Goal: Transaction & Acquisition: Purchase product/service

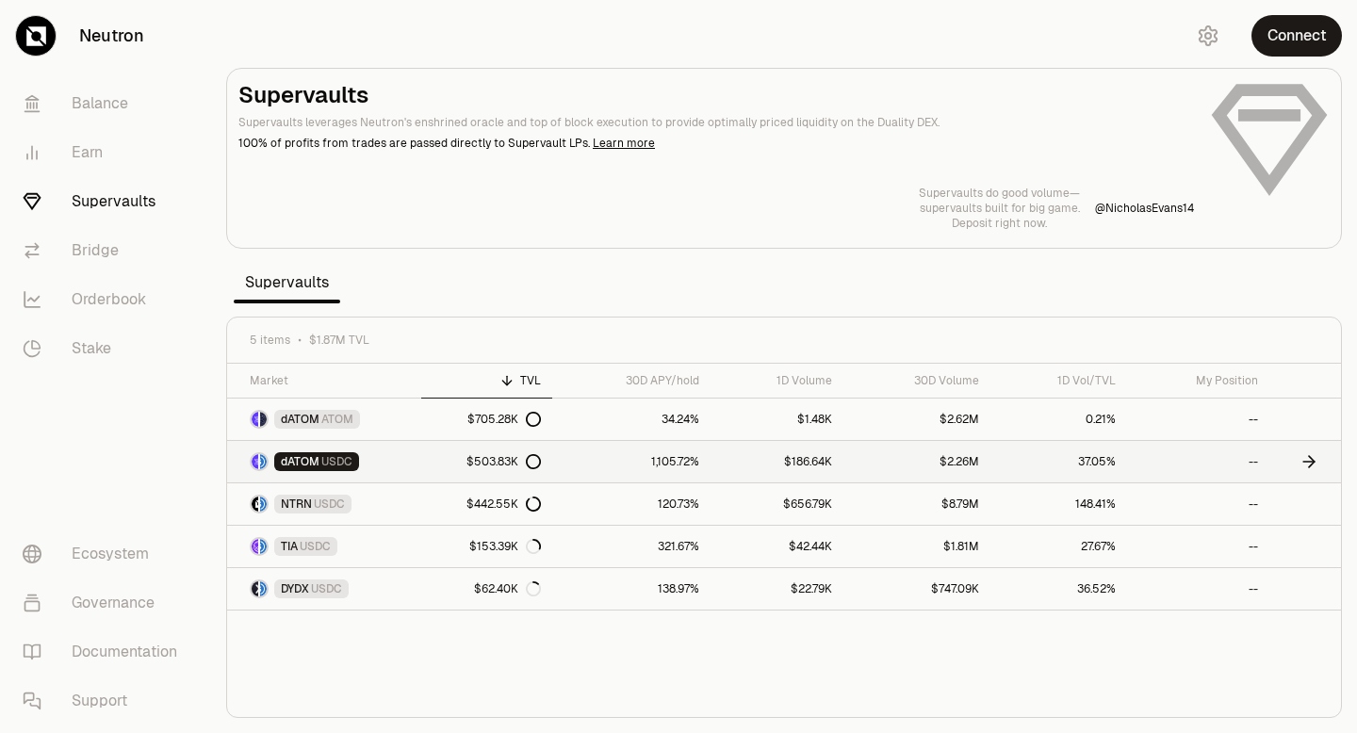
click at [535, 461] on icon at bounding box center [533, 461] width 15 height 15
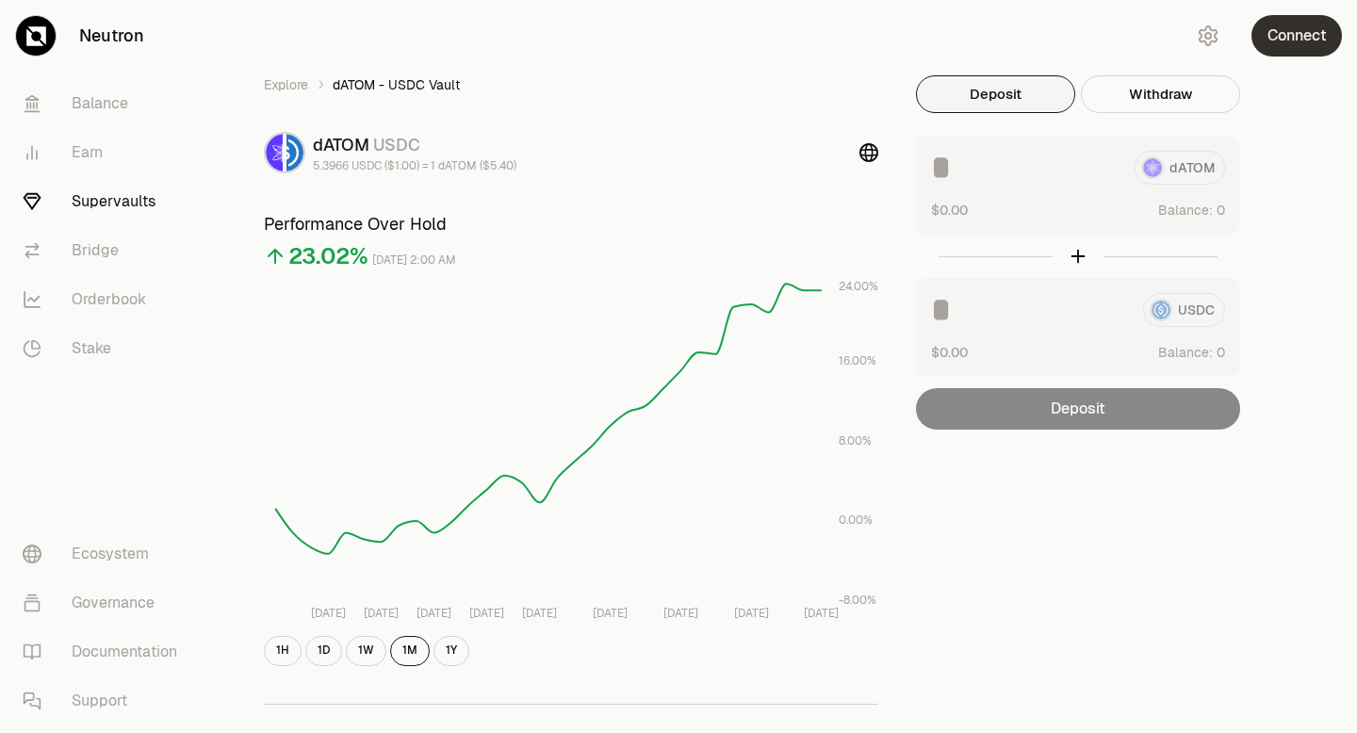
click at [1297, 45] on button "Connect" at bounding box center [1297, 35] width 90 height 41
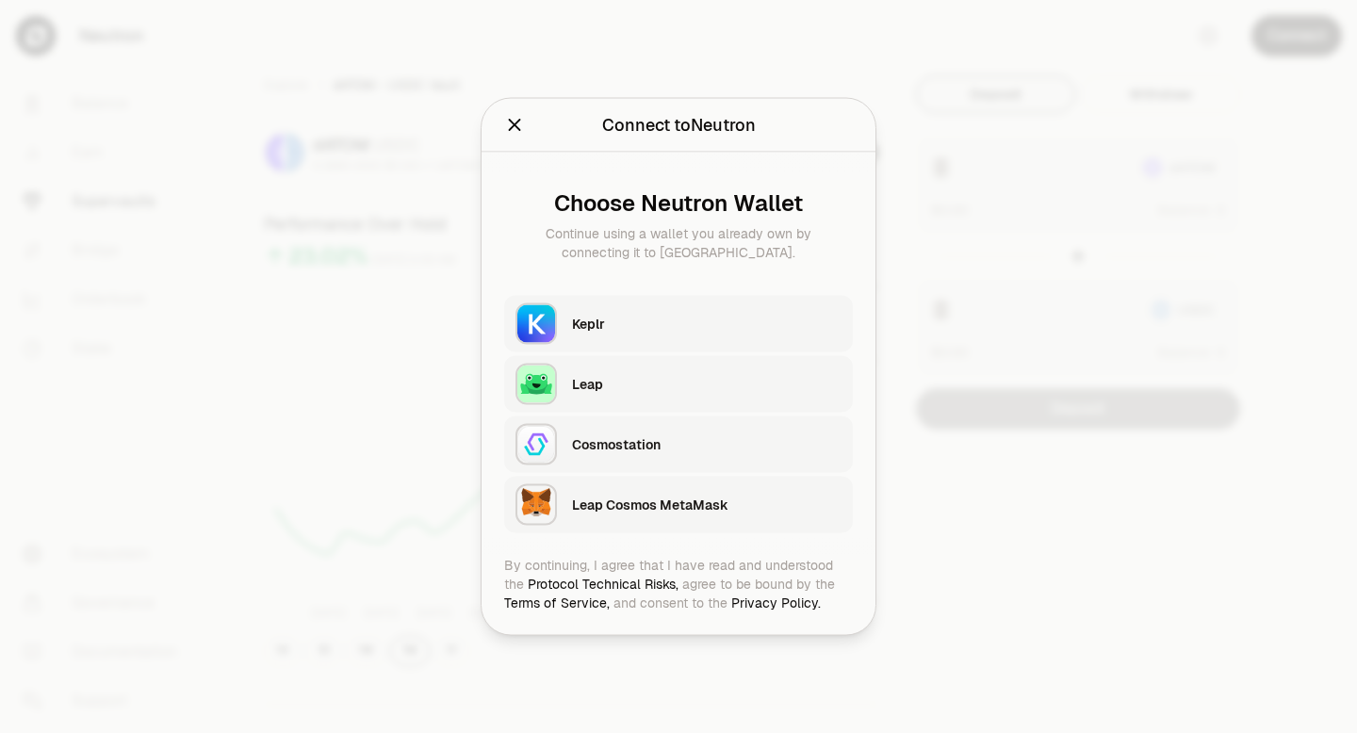
click at [677, 332] on div "Keplr" at bounding box center [707, 324] width 270 height 19
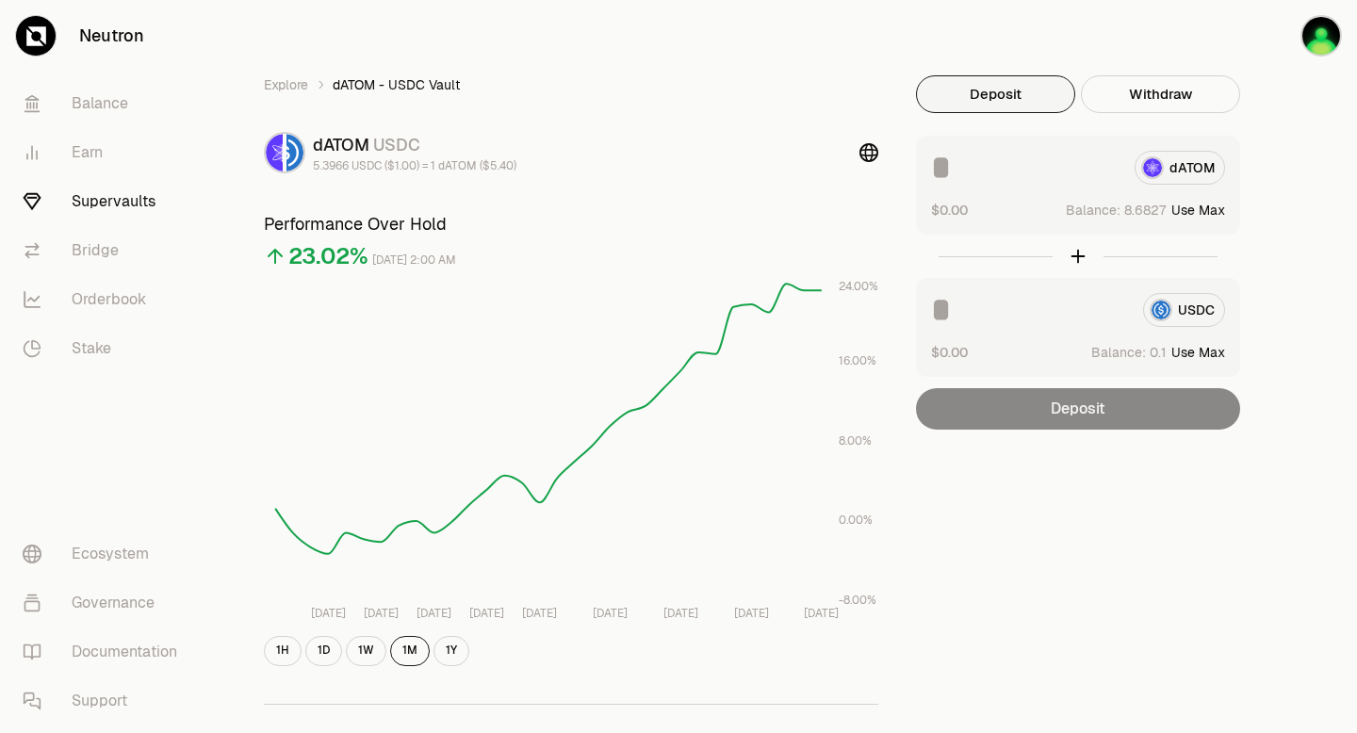
click at [1202, 211] on button "Use Max" at bounding box center [1198, 210] width 54 height 19
type input "********"
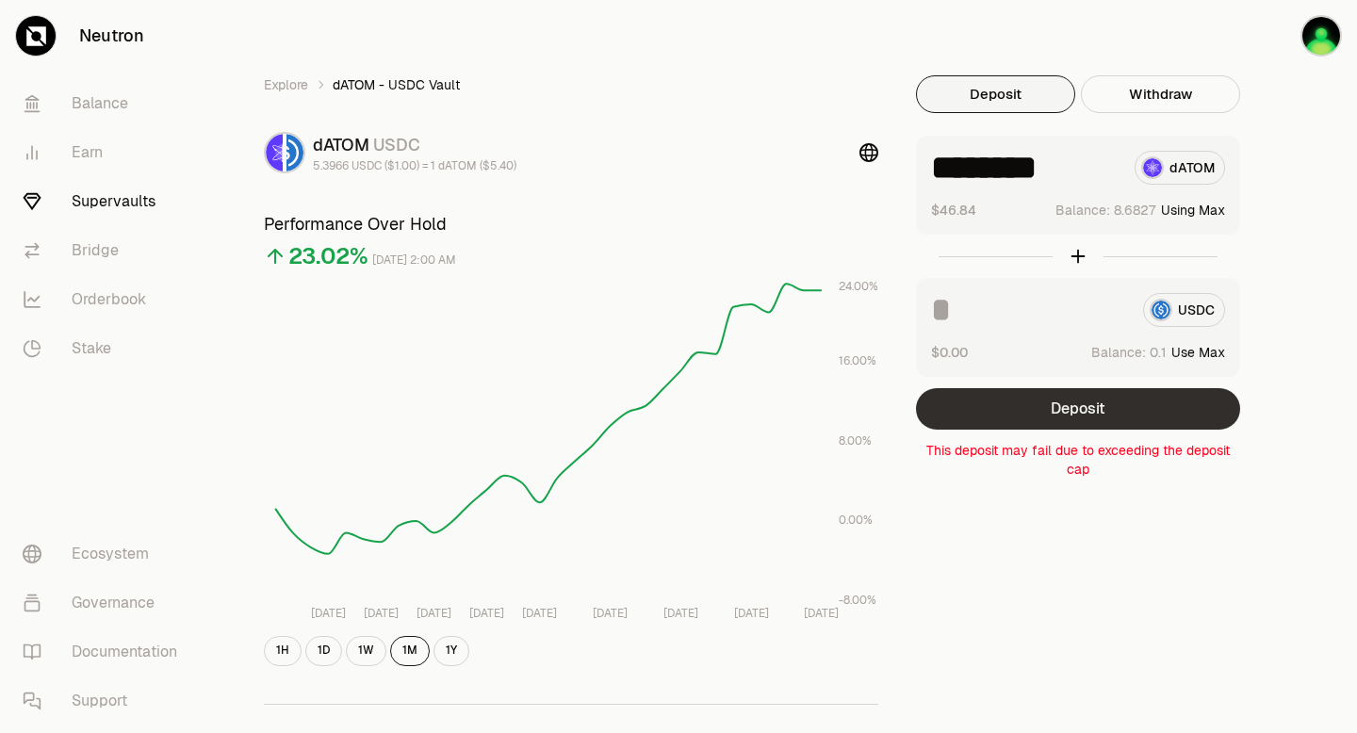
click at [1070, 409] on button "Deposit" at bounding box center [1078, 408] width 324 height 41
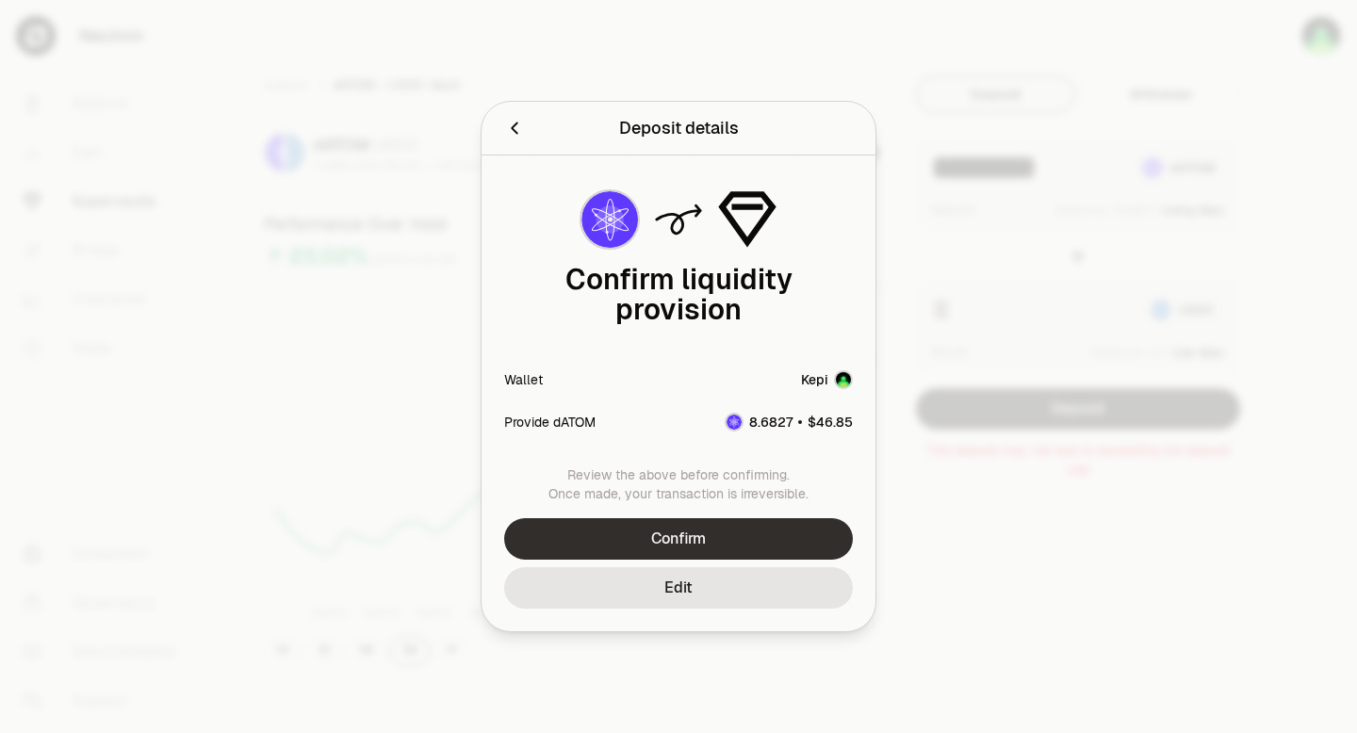
click at [689, 540] on button "Confirm" at bounding box center [678, 538] width 349 height 41
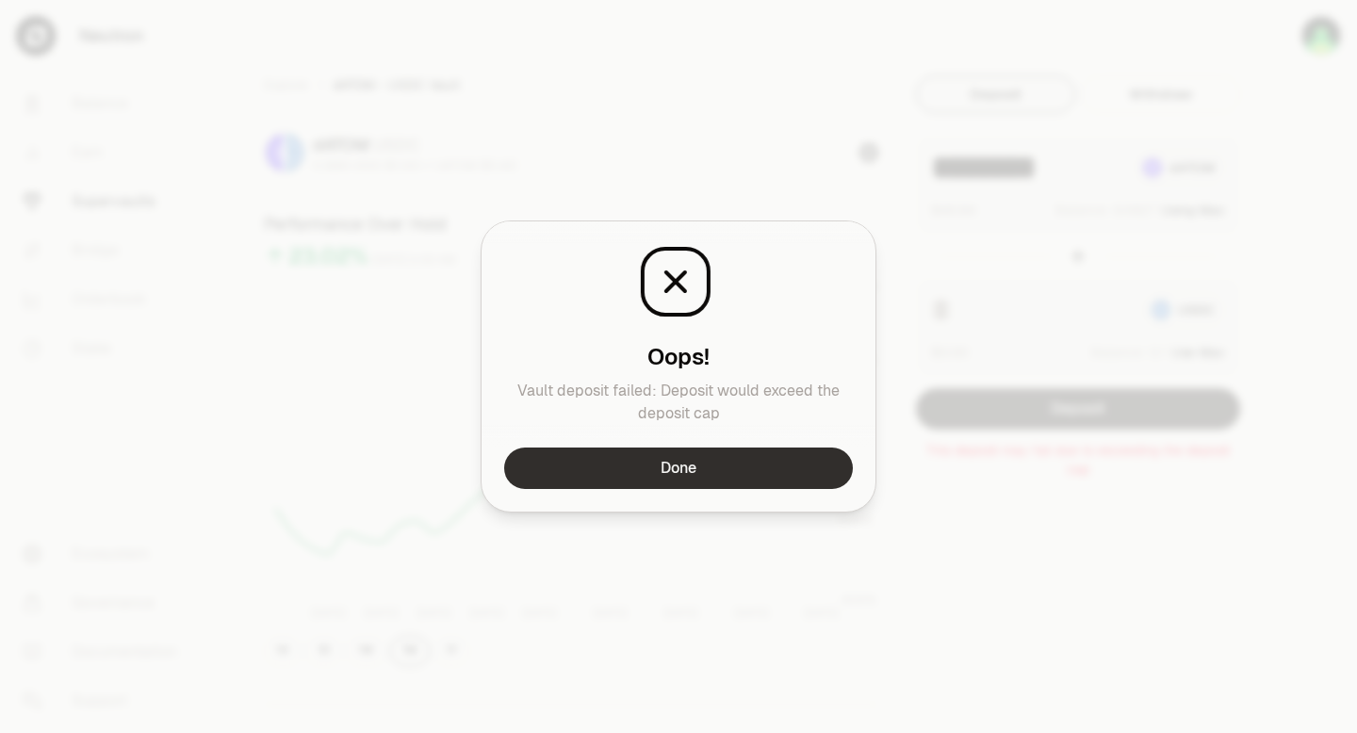
click at [691, 469] on button "Done" at bounding box center [678, 468] width 349 height 41
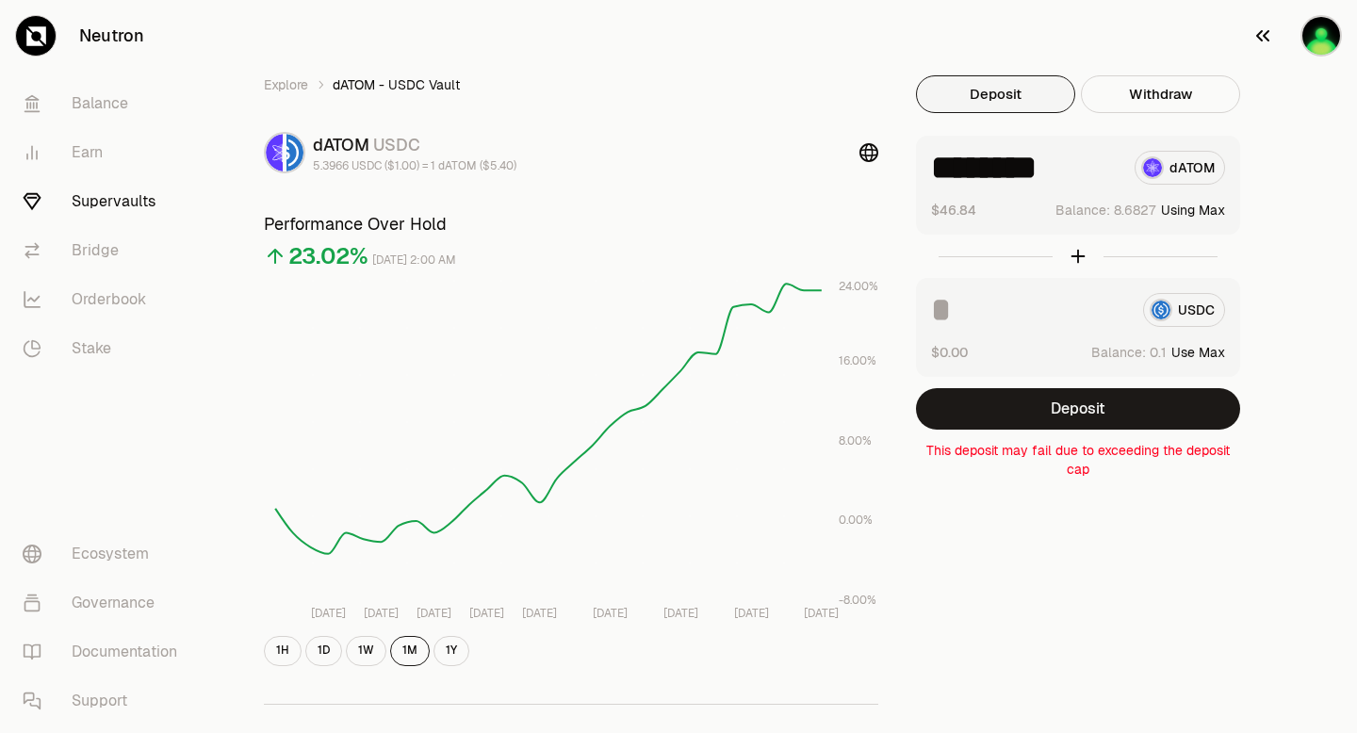
click at [1314, 41] on img "button" at bounding box center [1321, 36] width 38 height 38
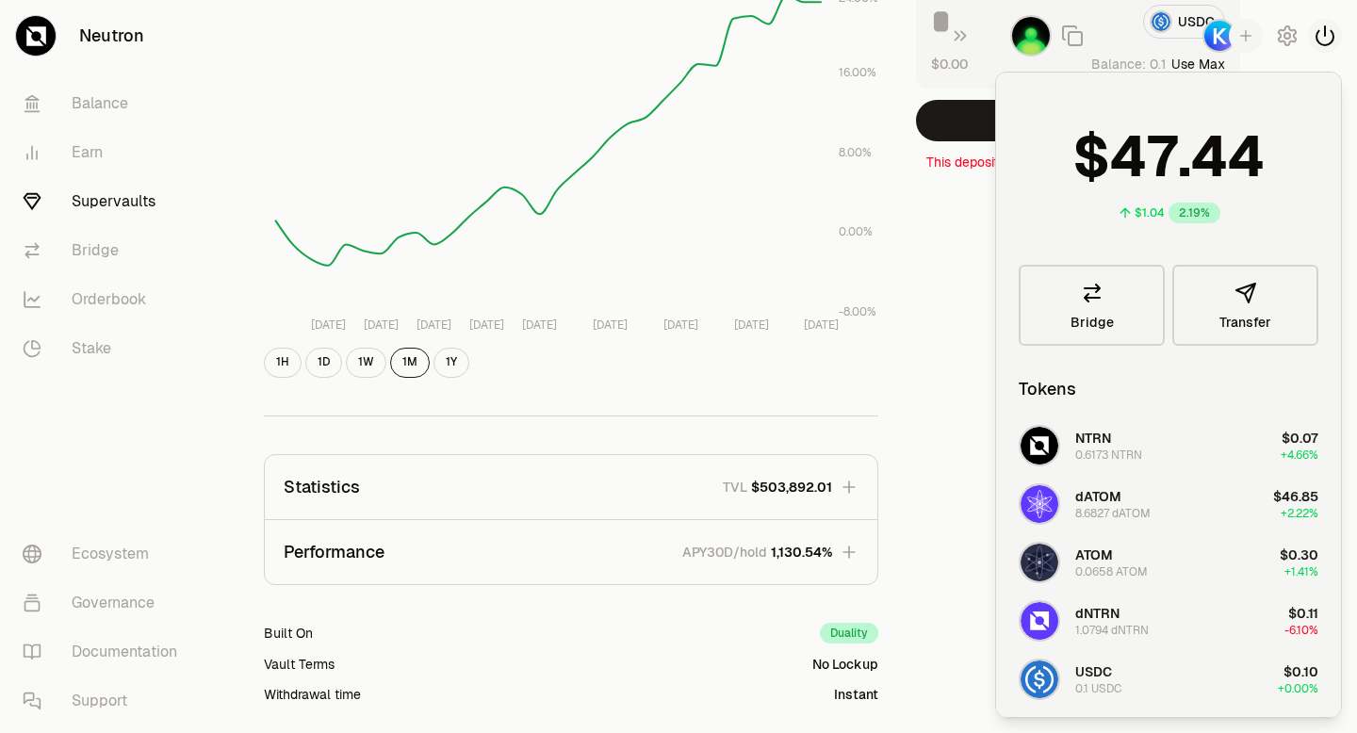
click at [1324, 34] on icon "button" at bounding box center [1325, 35] width 17 height 19
